Goal: Information Seeking & Learning: Find contact information

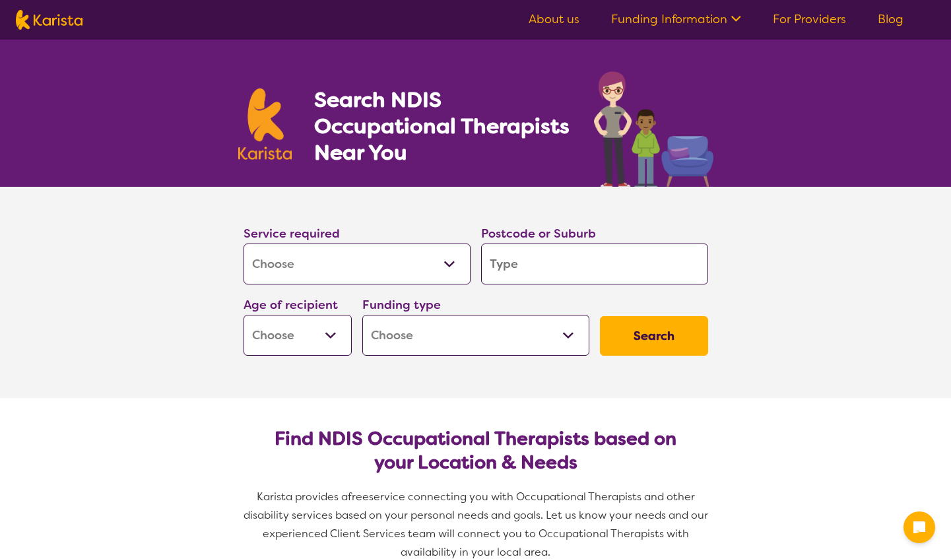
select select "[MEDICAL_DATA]"
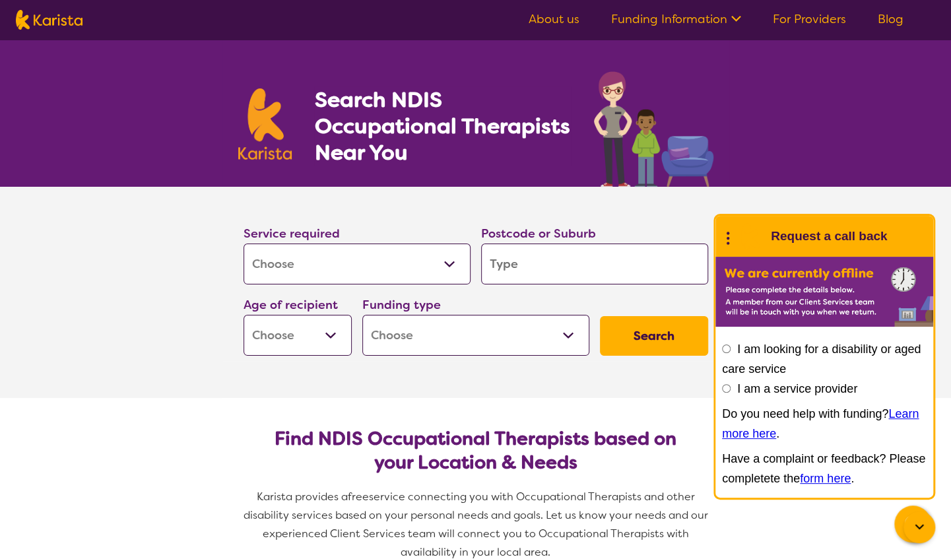
click at [532, 250] on input "search" at bounding box center [594, 263] width 227 height 41
type input "3"
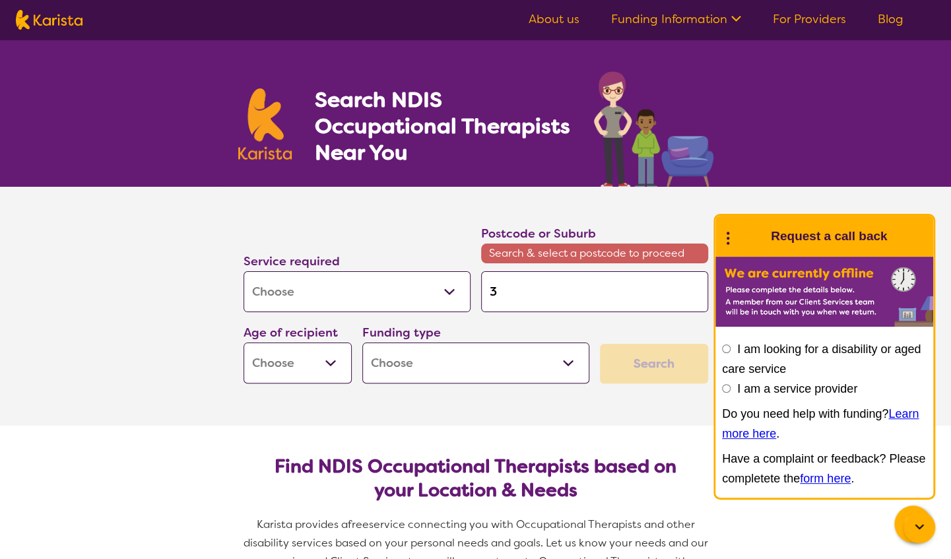
type input "39"
type input "399"
type input "3995"
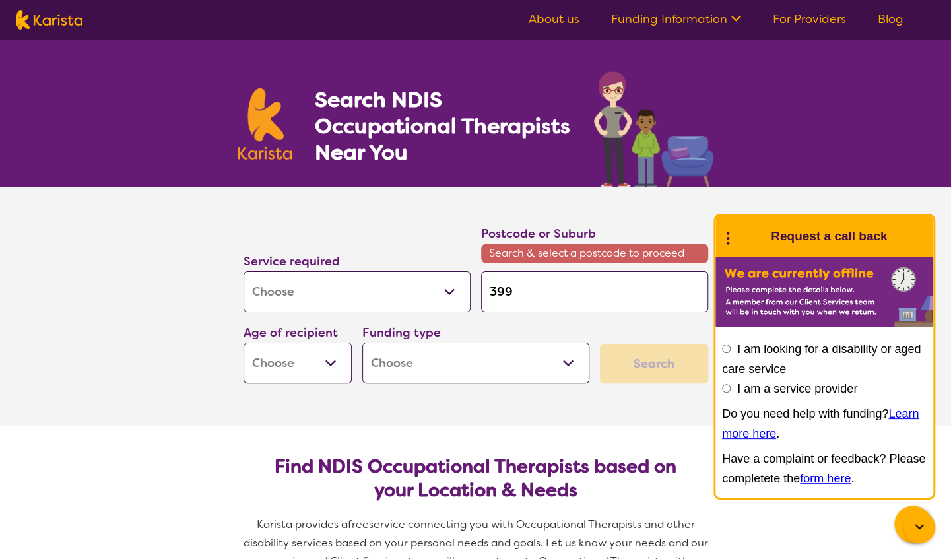
type input "3995"
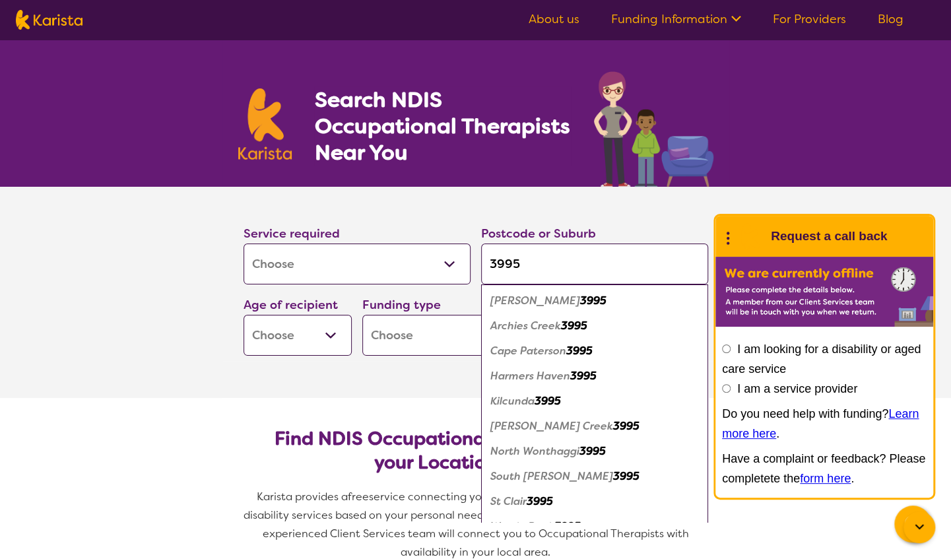
type input "3995"
click at [546, 327] on em "Archies Creek" at bounding box center [525, 326] width 71 height 14
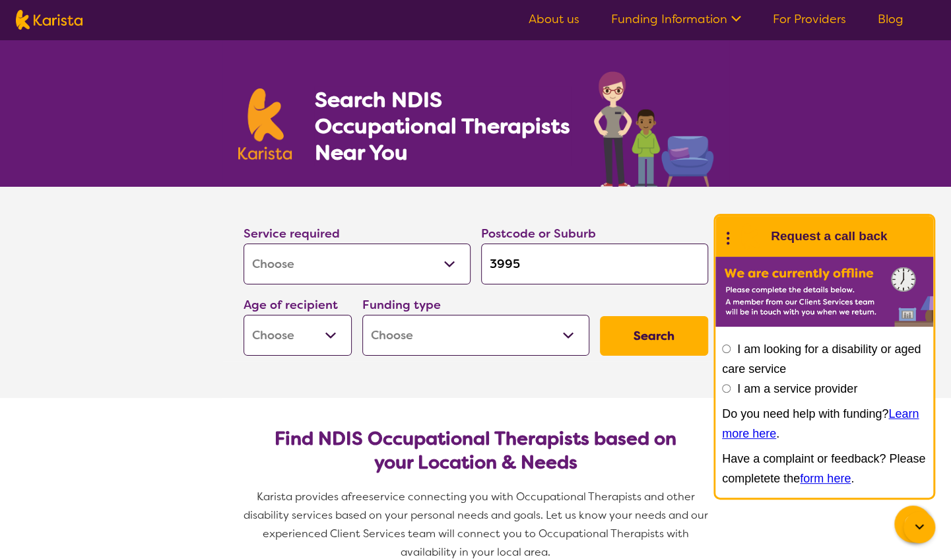
click at [318, 347] on select "Early Childhood - 0 to 9 Child - 10 to 11 Adolescent - 12 to 17 Adult - 18 to 6…" at bounding box center [297, 335] width 108 height 41
select select "AG"
click at [243, 315] on select "Early Childhood - 0 to 9 Child - 10 to 11 Adolescent - 12 to 17 Adult - 18 to 6…" at bounding box center [297, 335] width 108 height 41
select select "AG"
click at [416, 335] on select "Home Care Package (HCP) National Disability Insurance Scheme (NDIS) I don't know" at bounding box center [475, 335] width 227 height 41
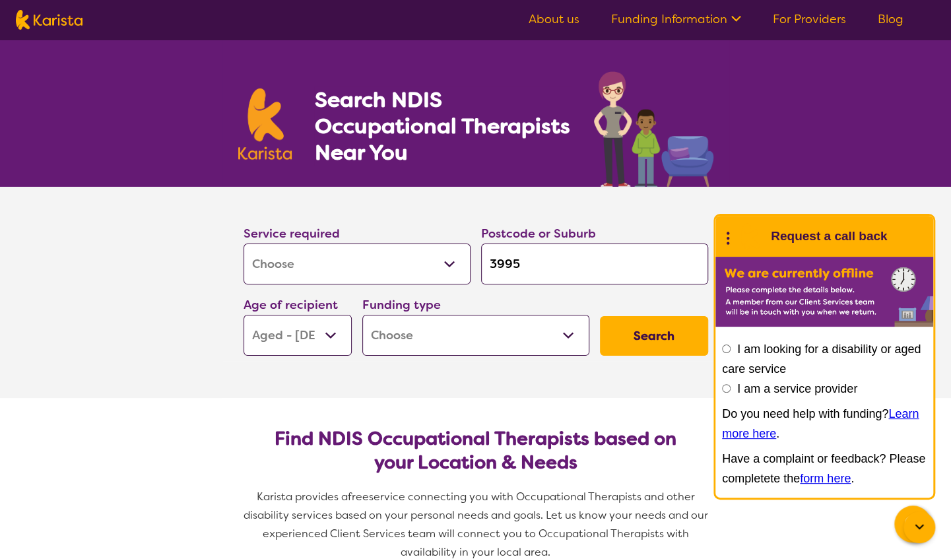
select select "i-don-t-know"
click at [362, 315] on select "Home Care Package (HCP) National Disability Insurance Scheme (NDIS) I don't know" at bounding box center [475, 335] width 227 height 41
select select "i-don-t-know"
click at [660, 316] on button "Search" at bounding box center [654, 336] width 108 height 40
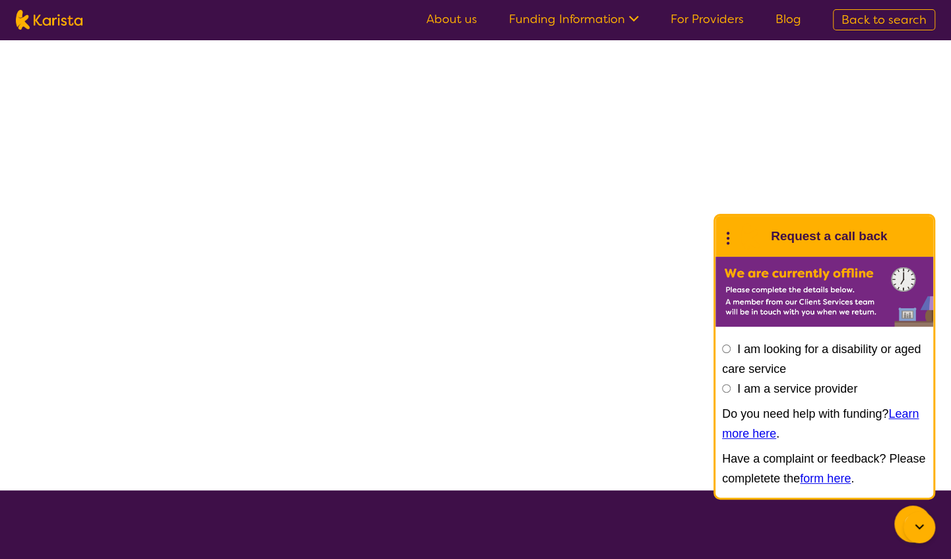
select select "[MEDICAL_DATA]"
select select "AG"
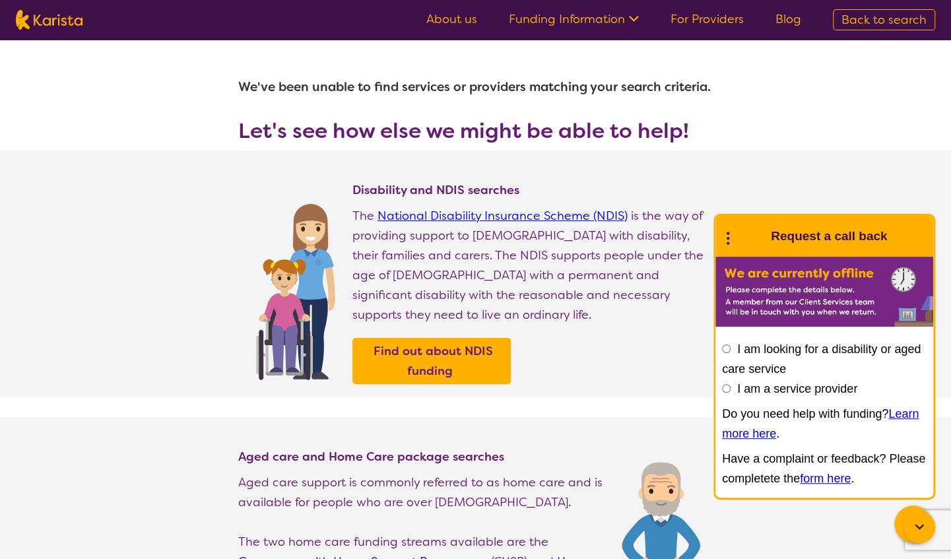
select select "[MEDICAL_DATA]"
select select "AG"
select select "i-don-t-know"
select select "[MEDICAL_DATA]"
select select "AG"
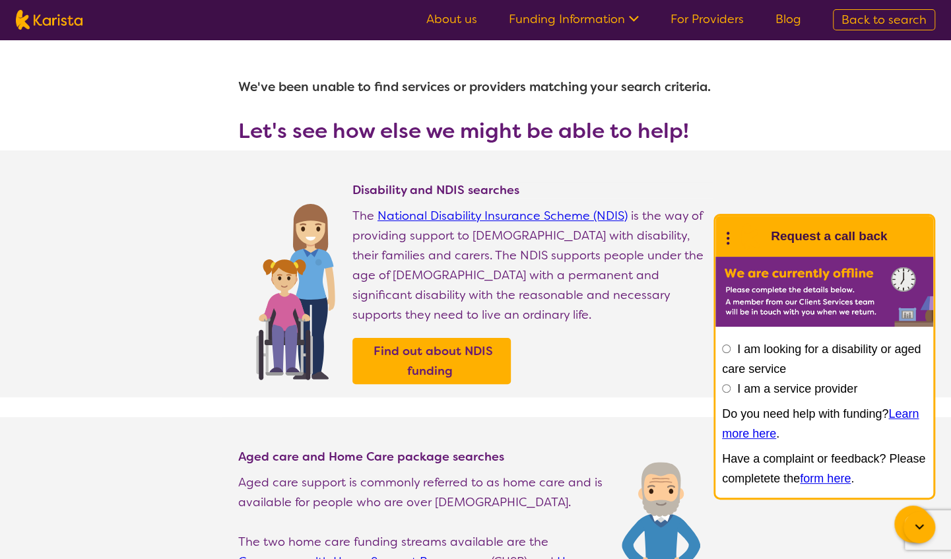
select select "i-don-t-know"
